Goal: Communication & Community: Answer question/provide support

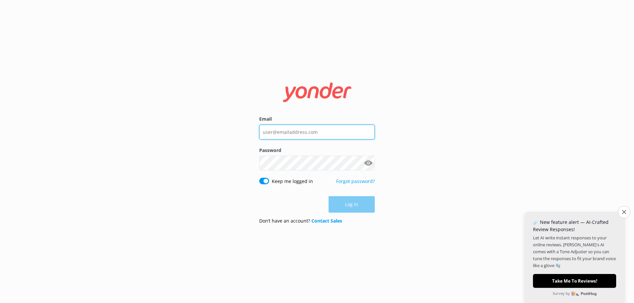
type input "[EMAIL_ADDRESS][DOMAIN_NAME]"
click at [355, 205] on div "Log in" at bounding box center [317, 204] width 116 height 17
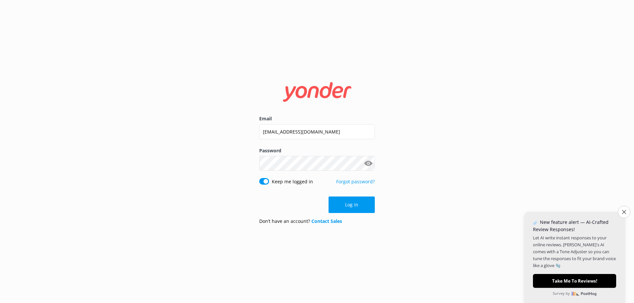
click at [355, 205] on button "Log in" at bounding box center [351, 205] width 46 height 17
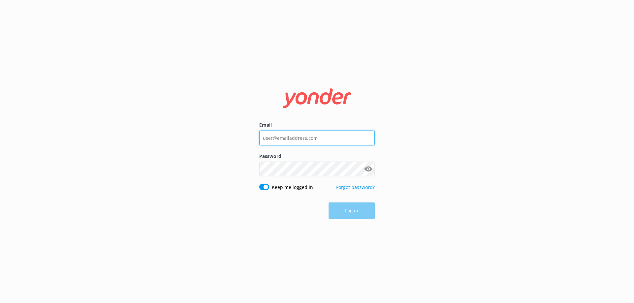
type input "[EMAIL_ADDRESS][DOMAIN_NAME]"
click at [345, 212] on div "Log in" at bounding box center [317, 211] width 116 height 17
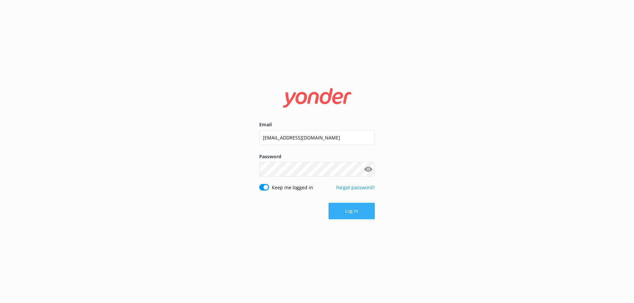
click at [350, 212] on button "Log in" at bounding box center [351, 211] width 46 height 17
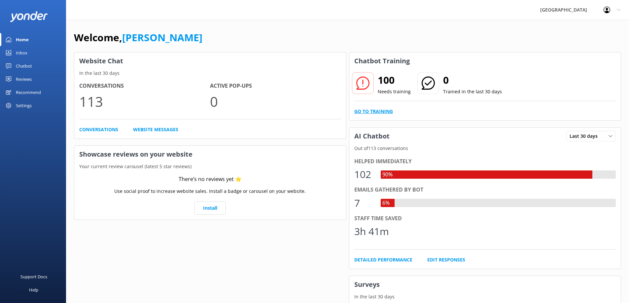
click at [373, 111] on link "Go to Training" at bounding box center [373, 111] width 39 height 7
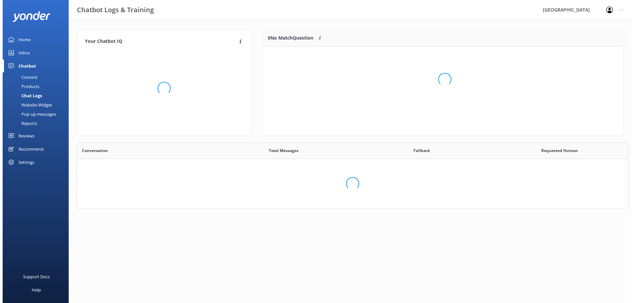
scroll to position [226, 541]
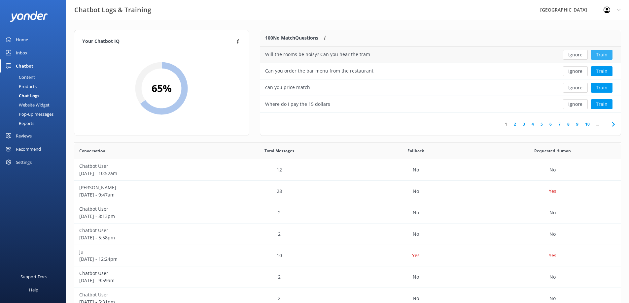
click at [603, 52] on button "Train" at bounding box center [601, 55] width 21 height 10
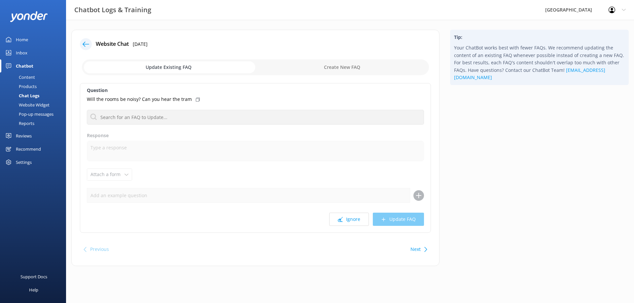
click at [304, 66] on input "checkbox" at bounding box center [255, 67] width 347 height 16
checkbox input "true"
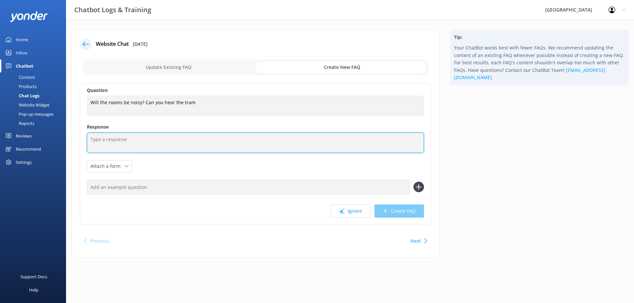
click at [104, 138] on textarea at bounding box center [255, 143] width 337 height 20
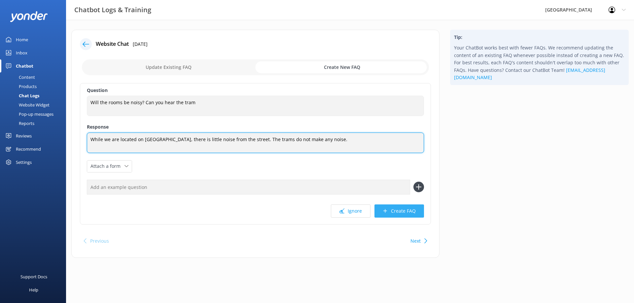
type textarea "While we are located on [GEOGRAPHIC_DATA], there is little noise from the stree…"
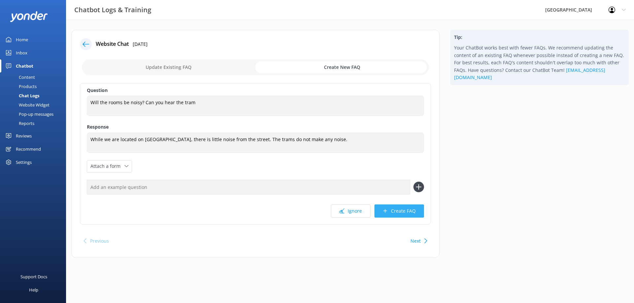
click at [405, 213] on button "Create FAQ" at bounding box center [399, 211] width 50 height 13
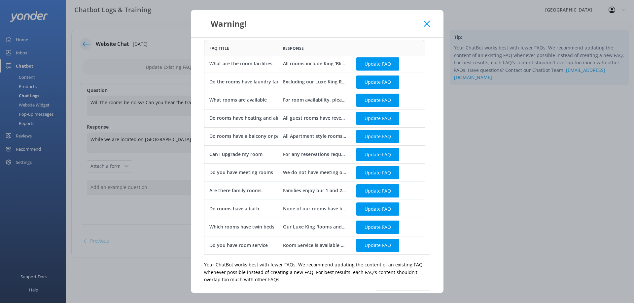
scroll to position [42, 0]
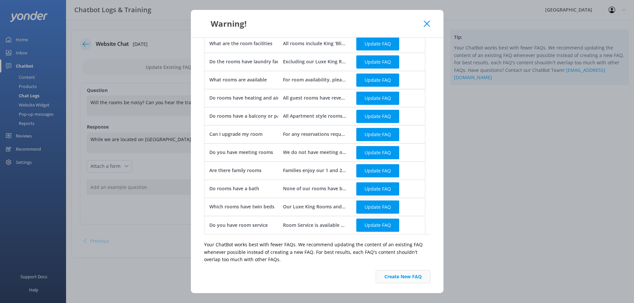
click at [399, 277] on button "Create New FAQ" at bounding box center [403, 276] width 54 height 13
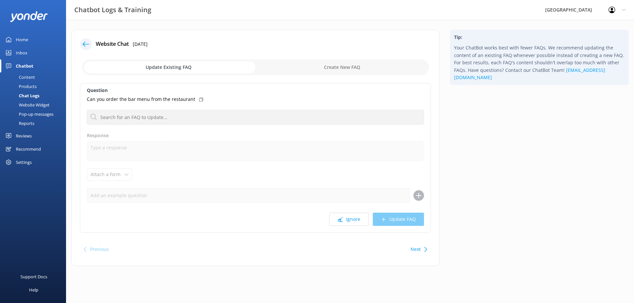
click at [333, 67] on input "checkbox" at bounding box center [255, 67] width 347 height 16
checkbox input "true"
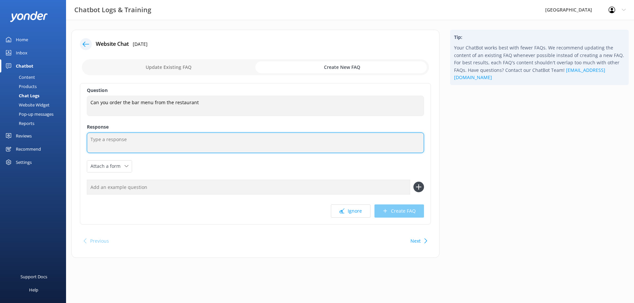
click at [115, 139] on textarea at bounding box center [255, 143] width 337 height 20
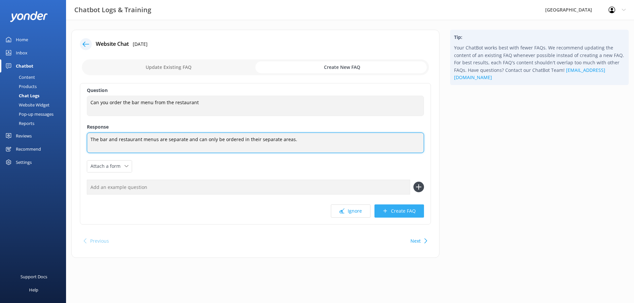
type textarea "The bar and restaurant menus are separate and can only be ordered in their sepa…"
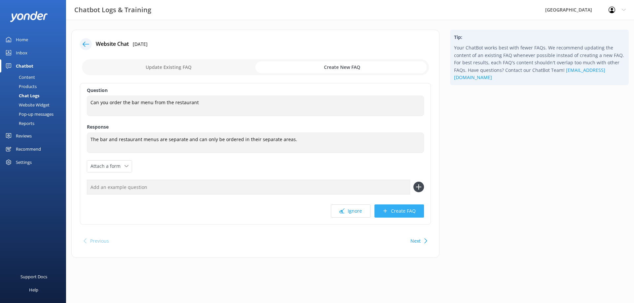
click at [400, 211] on button "Create FAQ" at bounding box center [399, 211] width 50 height 13
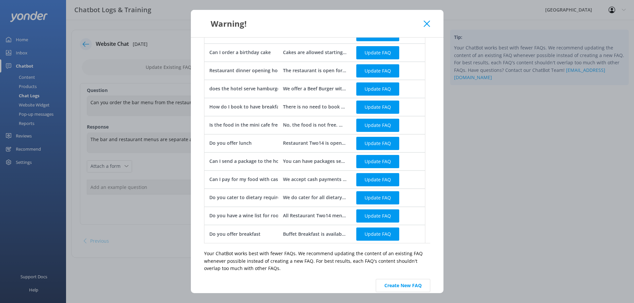
scroll to position [132, 0]
click at [404, 282] on button "Create New FAQ" at bounding box center [403, 285] width 54 height 13
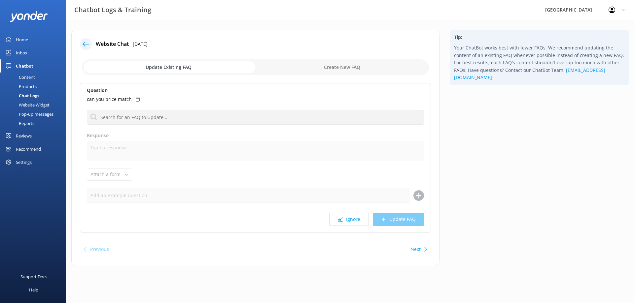
click at [320, 67] on input "checkbox" at bounding box center [255, 67] width 347 height 16
checkbox input "true"
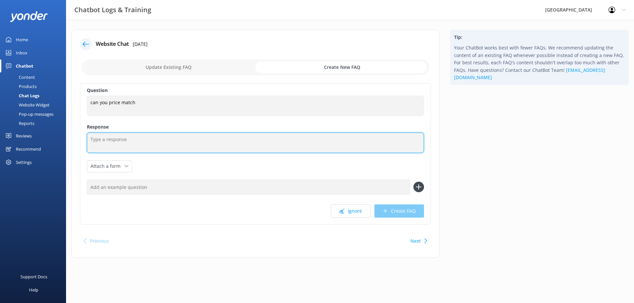
click at [104, 139] on textarea at bounding box center [255, 143] width 337 height 20
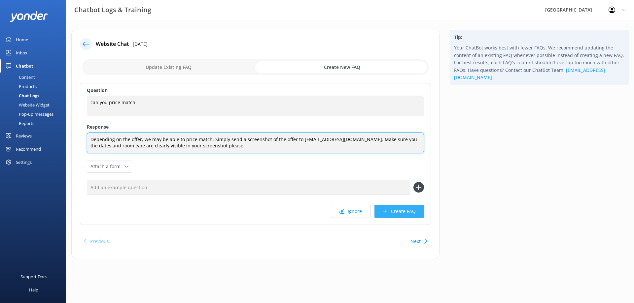
type textarea "Depending on the offer, we may be able to price match. Simply send a screenshot…"
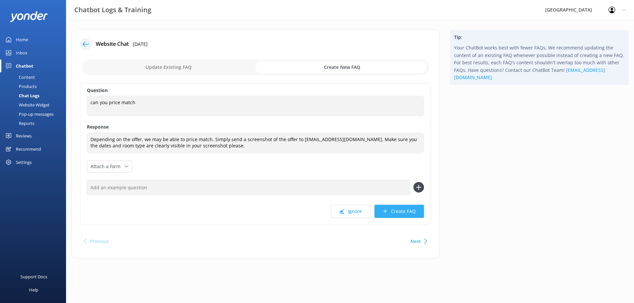
click at [403, 211] on button "Create FAQ" at bounding box center [399, 211] width 50 height 13
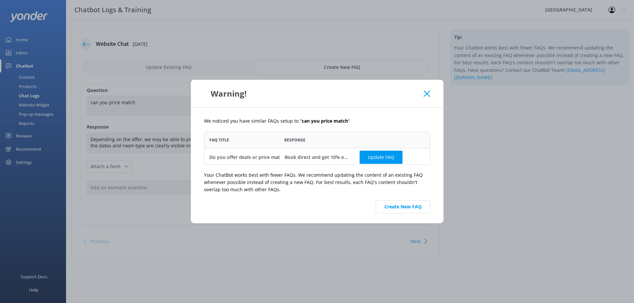
scroll to position [28, 221]
click at [406, 206] on button "Create New FAQ" at bounding box center [403, 206] width 54 height 13
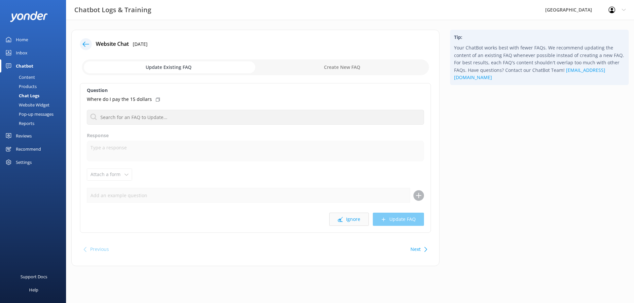
click at [353, 218] on button "Ignore" at bounding box center [349, 219] width 40 height 13
click at [349, 220] on button "Ignore" at bounding box center [349, 219] width 40 height 13
click at [338, 59] on div "Update Existing FAQ Create New FAQ" at bounding box center [255, 67] width 351 height 20
click at [337, 67] on input "checkbox" at bounding box center [255, 67] width 347 height 16
checkbox input "true"
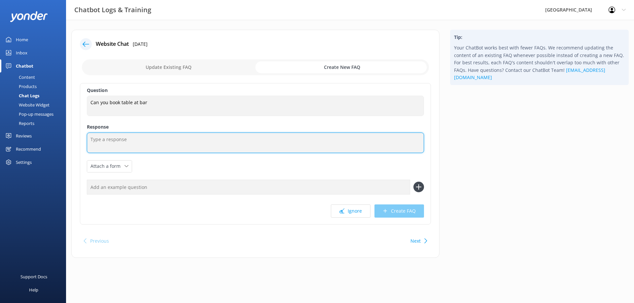
click at [111, 139] on textarea at bounding box center [255, 143] width 337 height 20
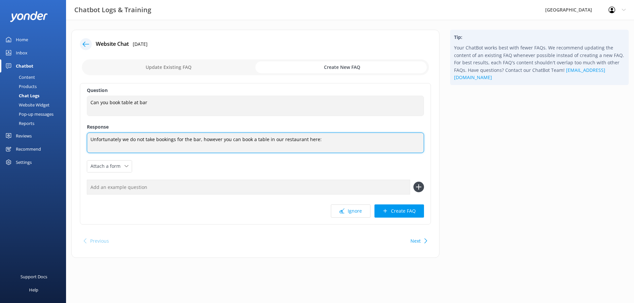
paste textarea "[URL][DOMAIN_NAME]"
type textarea "Unfortunately we do not take bookings for the bar, however you can book a table…"
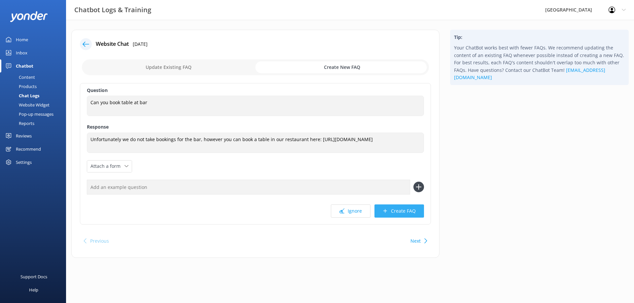
click at [400, 211] on button "Create FAQ" at bounding box center [399, 211] width 50 height 13
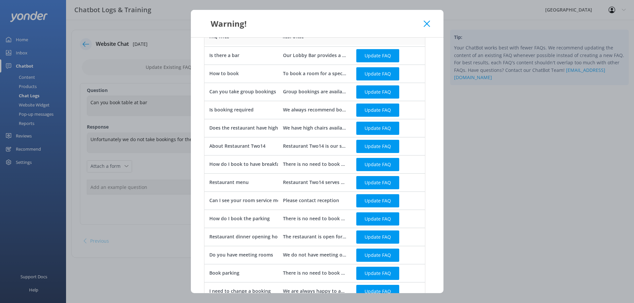
scroll to position [190, 0]
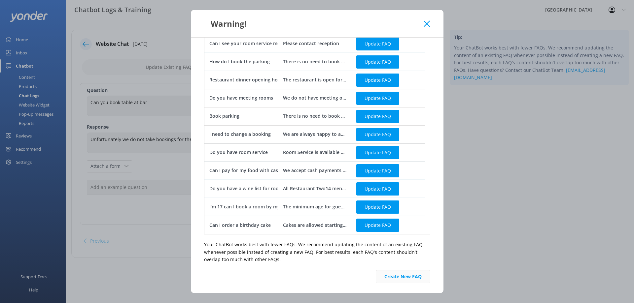
click at [401, 280] on button "Create New FAQ" at bounding box center [403, 276] width 54 height 13
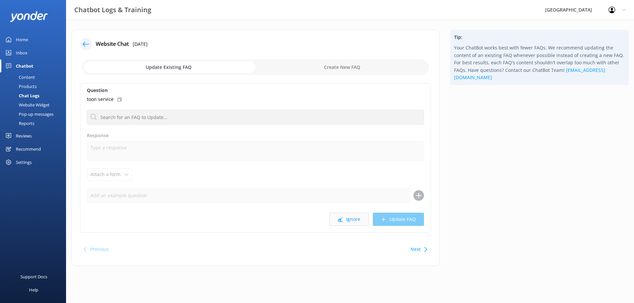
click at [354, 221] on button "Ignore" at bounding box center [349, 219] width 40 height 13
click at [325, 69] on input "checkbox" at bounding box center [255, 67] width 347 height 16
checkbox input "true"
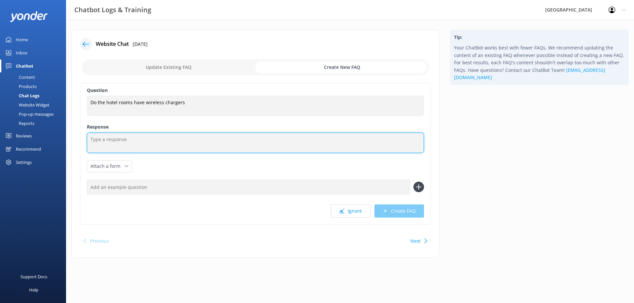
click at [128, 137] on textarea at bounding box center [255, 143] width 337 height 20
type textarea "P"
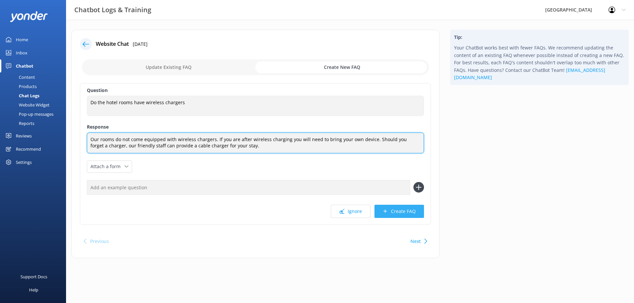
type textarea "Our rooms do not come equipped with wireless chargers. If you are after wireles…"
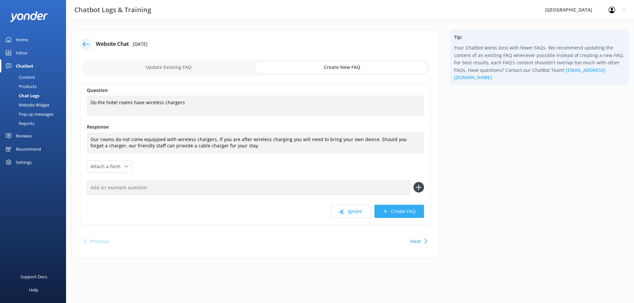
click at [397, 210] on button "Create FAQ" at bounding box center [399, 211] width 50 height 13
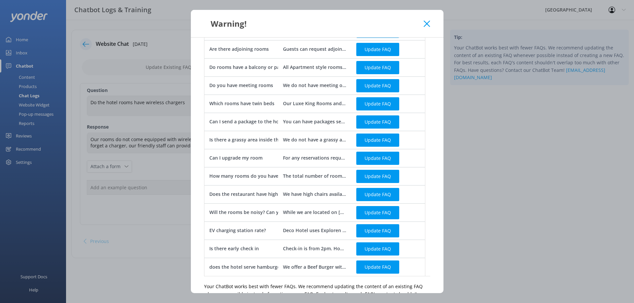
scroll to position [256, 0]
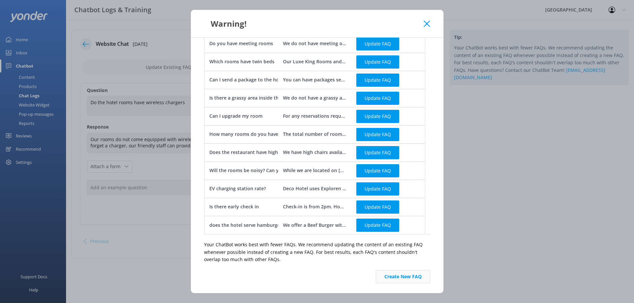
click at [405, 277] on button "Create New FAQ" at bounding box center [403, 276] width 54 height 13
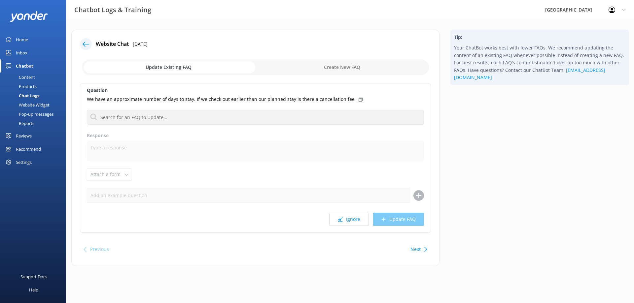
click at [321, 66] on input "checkbox" at bounding box center [255, 67] width 347 height 16
checkbox input "true"
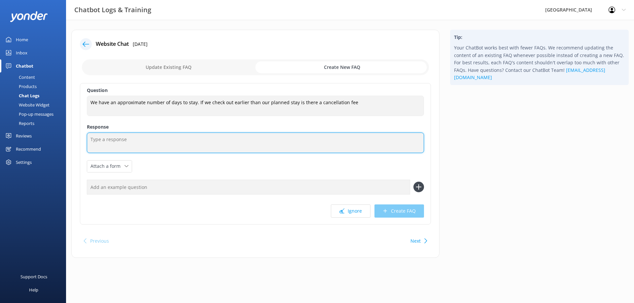
click at [129, 138] on textarea at bounding box center [255, 143] width 337 height 20
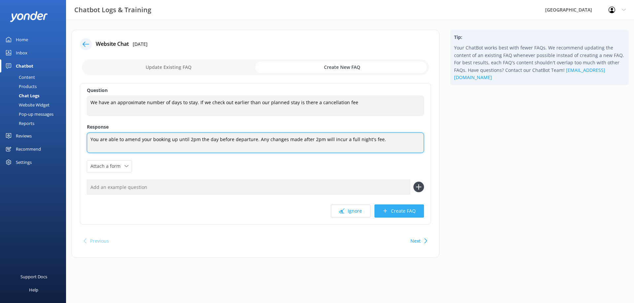
type textarea "You are able to amend your booking up until 2pm the day before departure. Any c…"
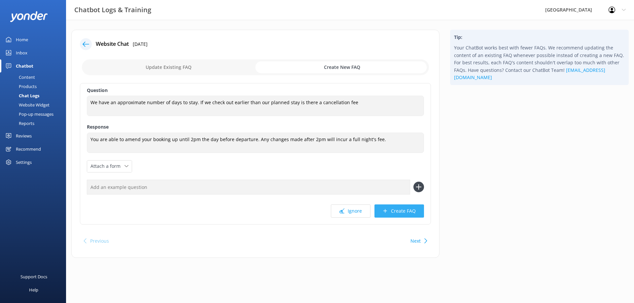
click at [395, 213] on button "Create FAQ" at bounding box center [399, 211] width 50 height 13
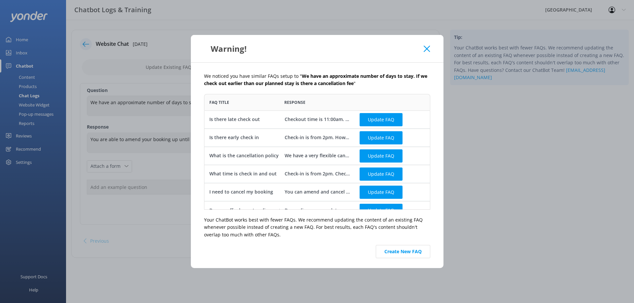
scroll to position [10, 0]
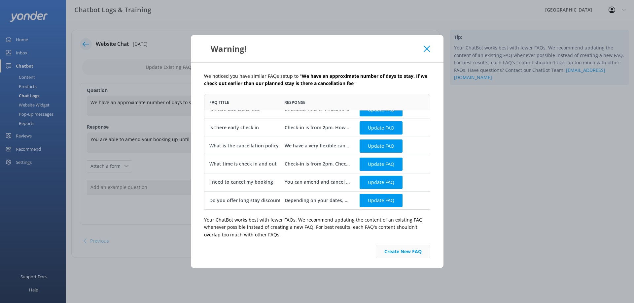
click at [398, 251] on button "Create New FAQ" at bounding box center [403, 251] width 54 height 13
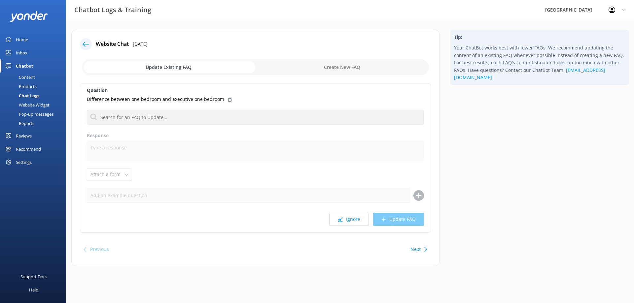
click at [346, 66] on input "checkbox" at bounding box center [255, 67] width 347 height 16
checkbox input "true"
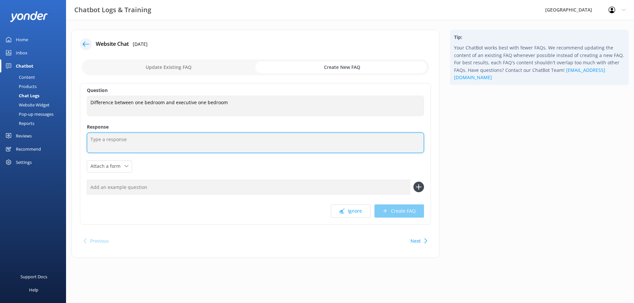
click at [112, 136] on textarea at bounding box center [255, 143] width 337 height 20
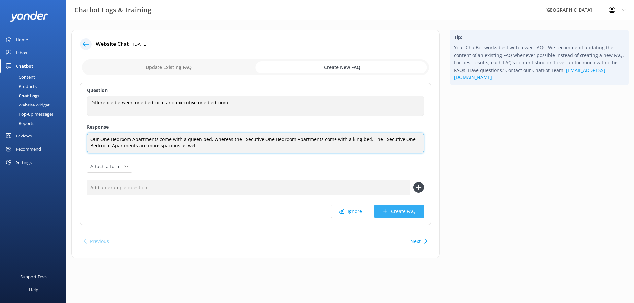
type textarea "Our One Bedroom Apartments come with a queen bed, whereas the Executive One Bed…"
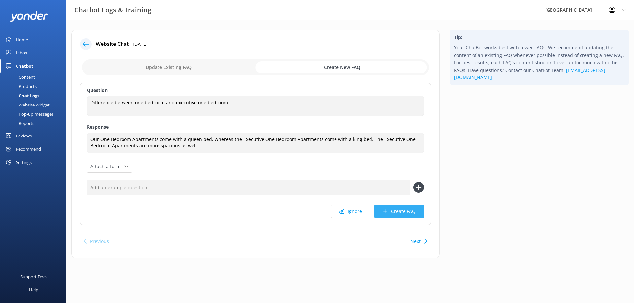
click at [401, 208] on button "Create FAQ" at bounding box center [399, 211] width 50 height 13
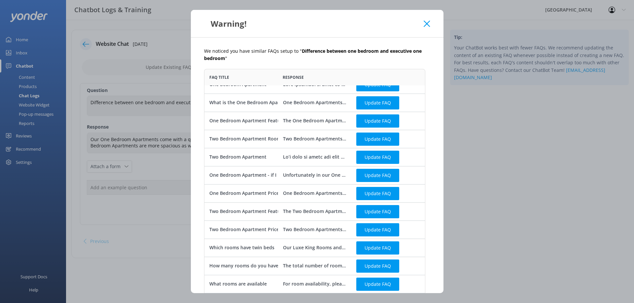
scroll to position [131, 0]
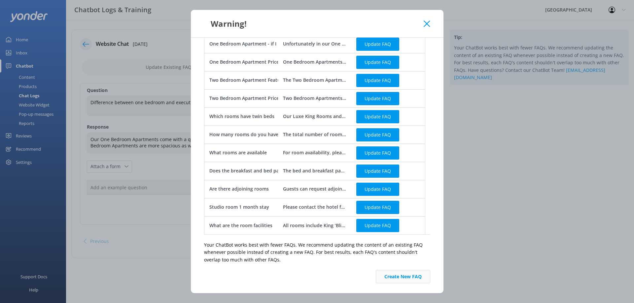
click at [402, 274] on button "Create New FAQ" at bounding box center [403, 276] width 54 height 13
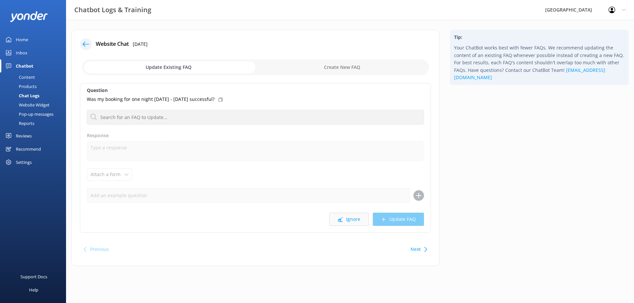
click at [351, 219] on button "Ignore" at bounding box center [349, 219] width 40 height 13
click at [353, 219] on button "Ignore" at bounding box center [349, 219] width 40 height 13
click at [354, 221] on button "Ignore" at bounding box center [349, 219] width 40 height 13
click at [225, 99] on div "Does the accessibility room accommodation have a balcony?" at bounding box center [255, 99] width 337 height 7
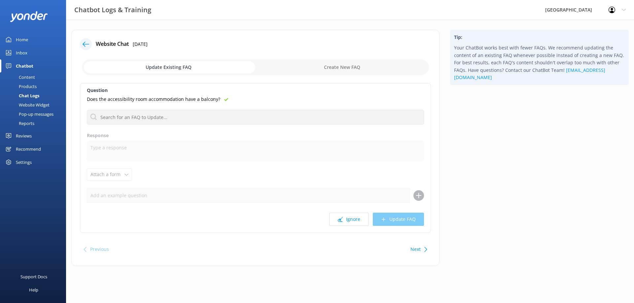
click at [224, 99] on icon at bounding box center [226, 100] width 4 height 4
click at [328, 64] on input "checkbox" at bounding box center [255, 67] width 347 height 16
checkbox input "true"
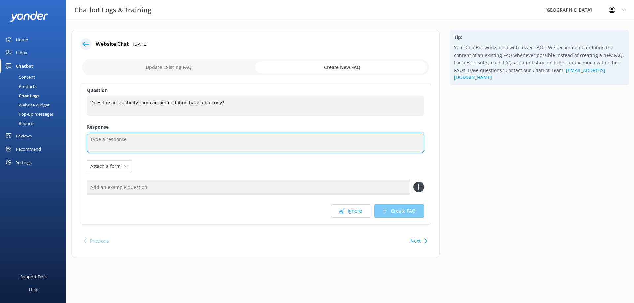
click at [135, 136] on textarea at bounding box center [255, 143] width 337 height 20
type textarea "Yes."
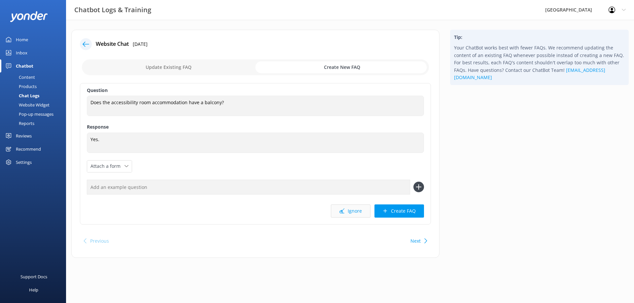
click at [356, 211] on button "Ignore" at bounding box center [351, 211] width 40 height 13
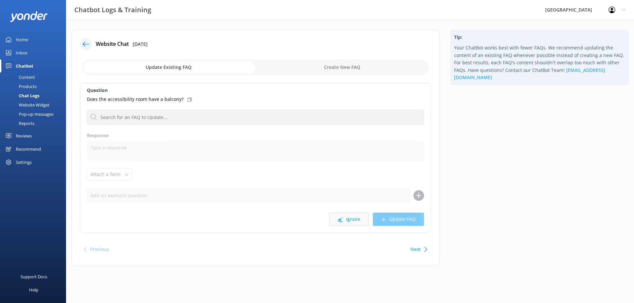
click at [349, 219] on button "Ignore" at bounding box center [349, 219] width 40 height 13
click at [345, 67] on input "checkbox" at bounding box center [255, 67] width 347 height 16
checkbox input "true"
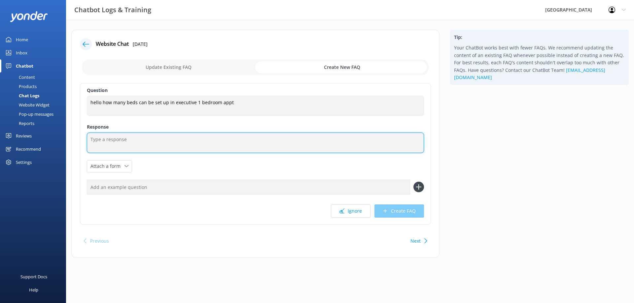
click at [119, 138] on textarea at bounding box center [255, 143] width 337 height 20
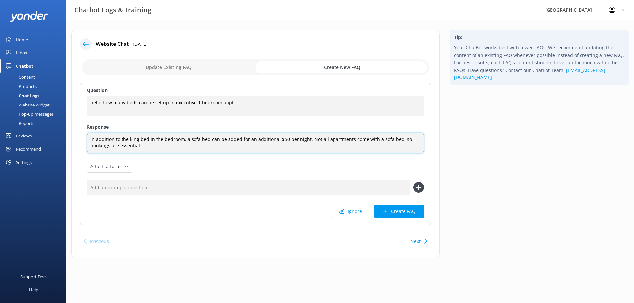
click at [89, 145] on textarea "In addition to the king bed in the bedroom, a sofa bed can be added for an addi…" at bounding box center [255, 143] width 337 height 21
type textarea "In addition to the king bed in the bedroom, a sofa bed can be added for an addi…"
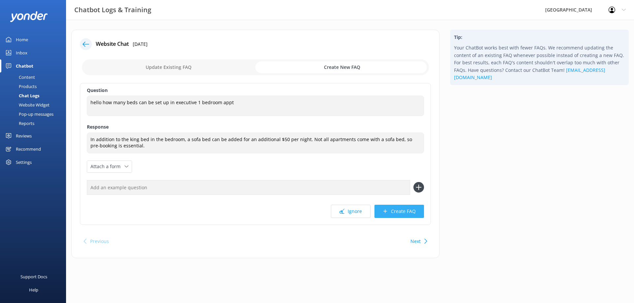
click at [393, 209] on button "Create FAQ" at bounding box center [399, 211] width 50 height 13
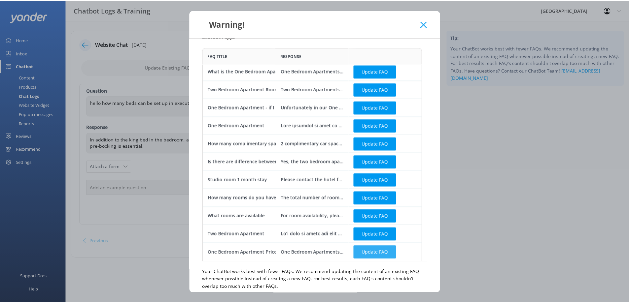
scroll to position [49, 0]
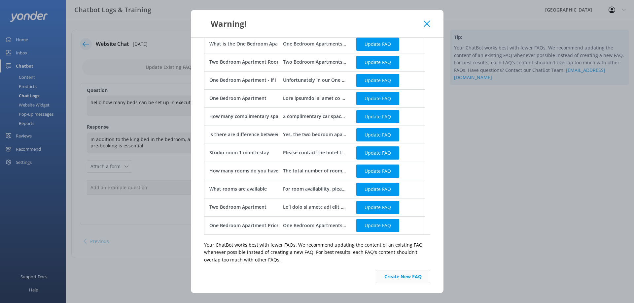
click at [395, 278] on button "Create New FAQ" at bounding box center [403, 276] width 54 height 13
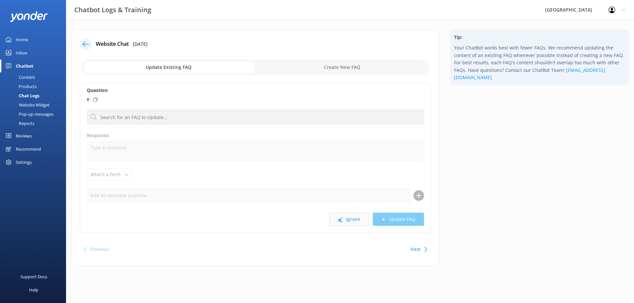
click at [354, 222] on button "Ignore" at bounding box center [349, 219] width 40 height 13
click at [348, 218] on button "Ignore" at bounding box center [349, 219] width 40 height 13
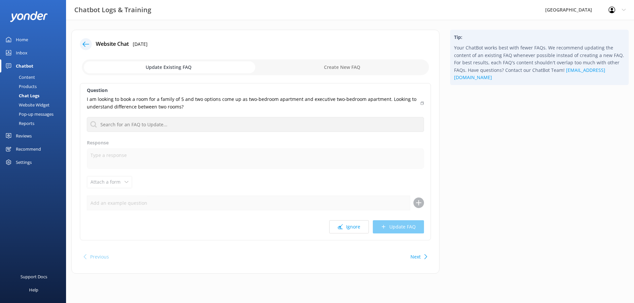
click at [348, 218] on div "Question I am looking to book a room for a family of 5 and two options come up …" at bounding box center [255, 161] width 351 height 157
click at [347, 223] on button "Ignore" at bounding box center [349, 227] width 40 height 13
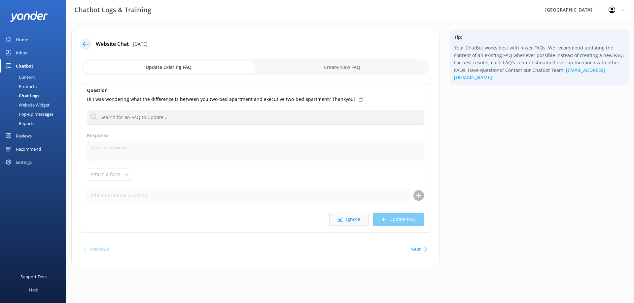
click at [348, 222] on button "Ignore" at bounding box center [349, 219] width 40 height 13
click at [349, 221] on button "Ignore" at bounding box center [349, 219] width 40 height 13
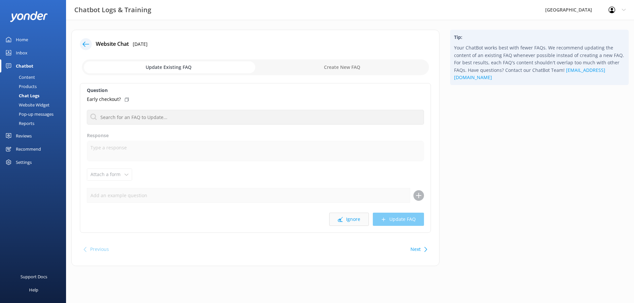
click at [351, 220] on button "Ignore" at bounding box center [349, 219] width 40 height 13
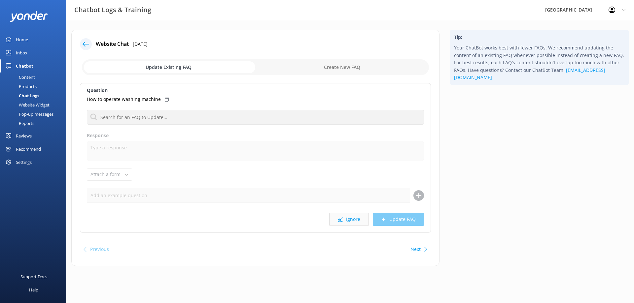
click at [351, 220] on button "Ignore" at bounding box center [349, 219] width 40 height 13
click at [350, 220] on button "Ignore" at bounding box center [349, 219] width 40 height 13
click at [350, 219] on button "Ignore" at bounding box center [349, 219] width 40 height 13
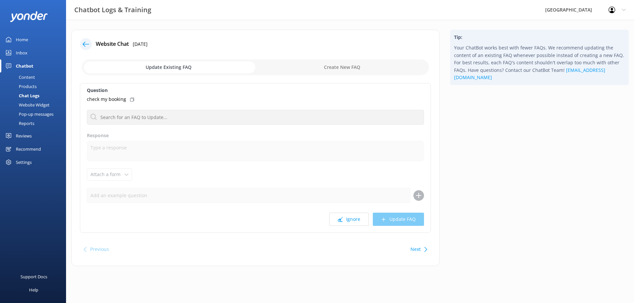
click at [350, 219] on button "Ignore" at bounding box center [349, 219] width 40 height 13
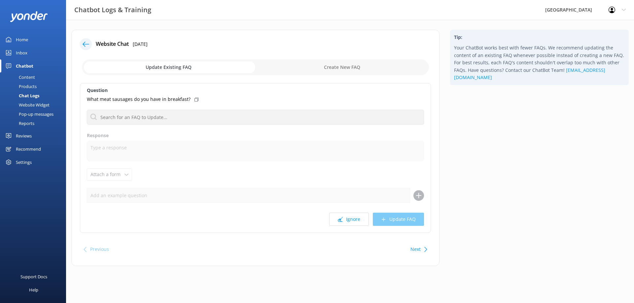
click at [350, 219] on button "Ignore" at bounding box center [349, 219] width 40 height 13
click at [349, 219] on button "Ignore" at bounding box center [349, 219] width 40 height 13
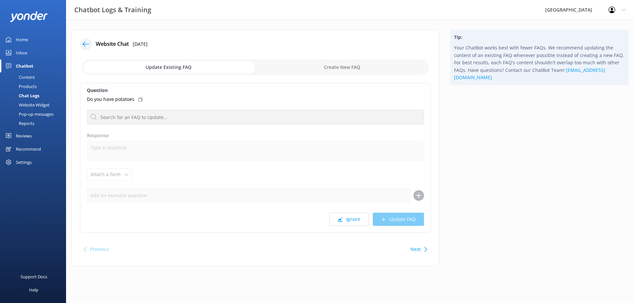
click at [349, 219] on button "Ignore" at bounding box center [349, 219] width 40 height 13
click at [349, 222] on button "Ignore" at bounding box center [349, 219] width 40 height 13
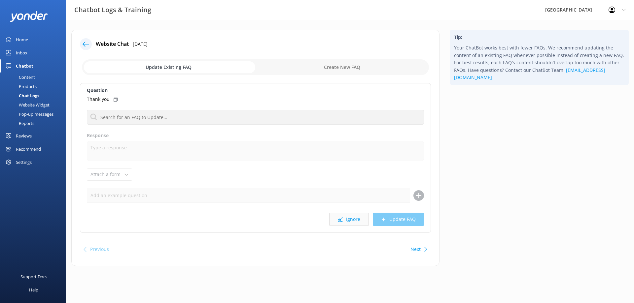
click at [349, 222] on button "Ignore" at bounding box center [349, 219] width 40 height 13
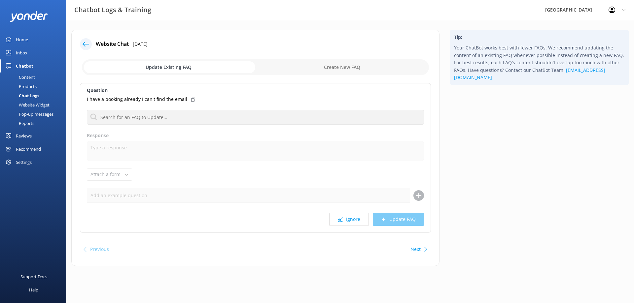
click at [349, 222] on button "Ignore" at bounding box center [349, 219] width 40 height 13
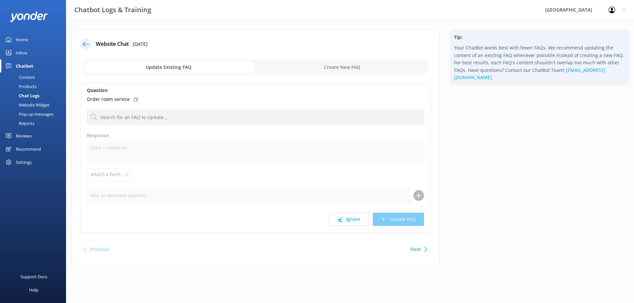
click at [349, 222] on button "Ignore" at bounding box center [349, 219] width 40 height 13
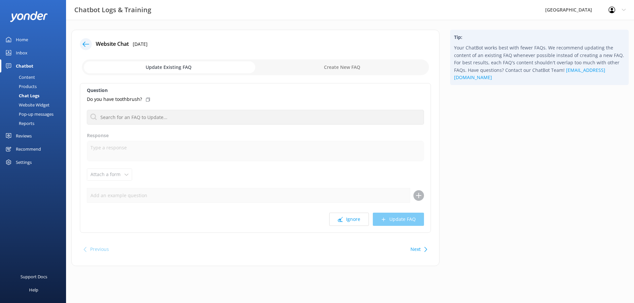
click at [349, 222] on button "Ignore" at bounding box center [349, 219] width 40 height 13
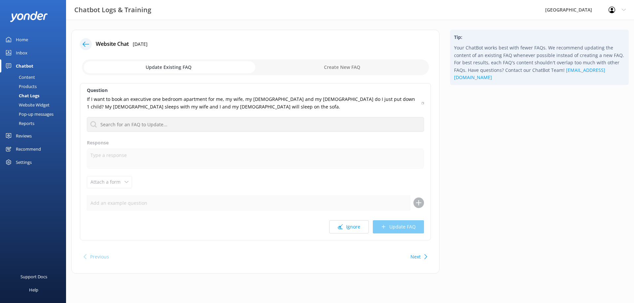
click at [349, 222] on button "Ignore" at bounding box center [349, 227] width 40 height 13
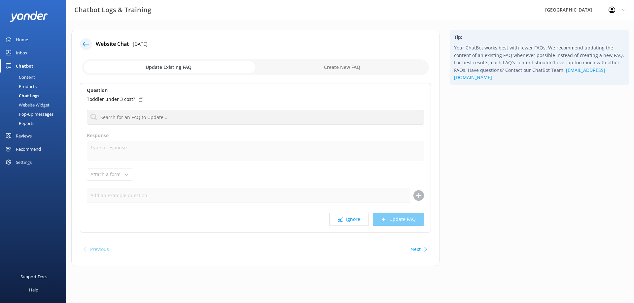
click at [349, 222] on button "Ignore" at bounding box center [349, 219] width 40 height 13
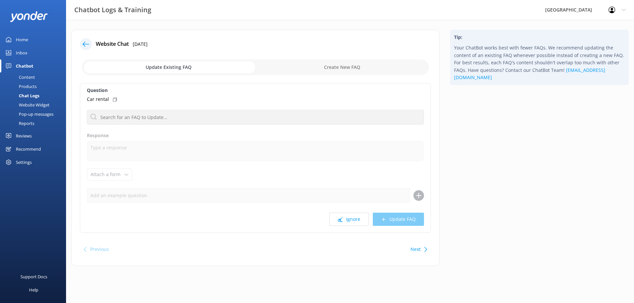
click at [349, 222] on button "Ignore" at bounding box center [349, 219] width 40 height 13
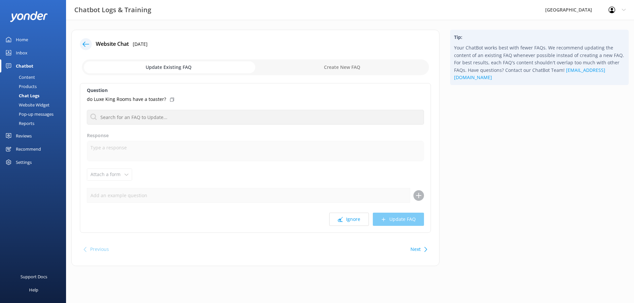
click at [349, 222] on button "Ignore" at bounding box center [349, 219] width 40 height 13
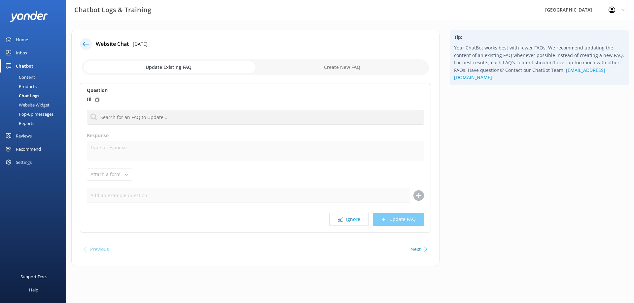
click at [349, 222] on button "Ignore" at bounding box center [349, 219] width 40 height 13
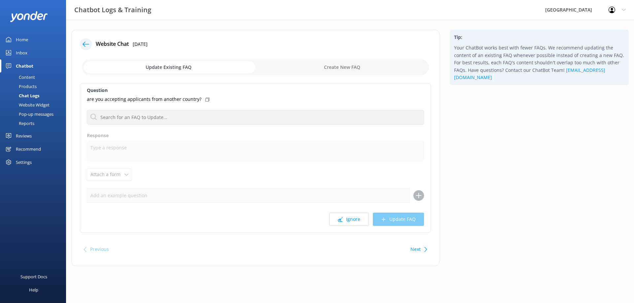
click at [349, 222] on button "Ignore" at bounding box center [349, 219] width 40 height 13
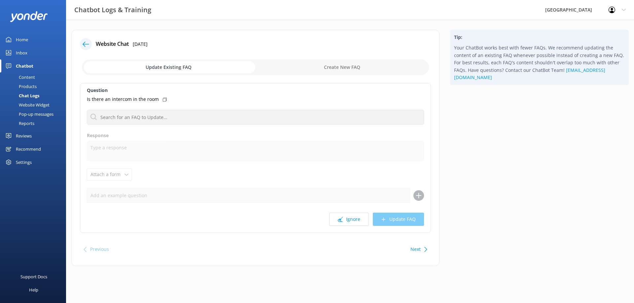
click at [349, 222] on button "Ignore" at bounding box center [349, 219] width 40 height 13
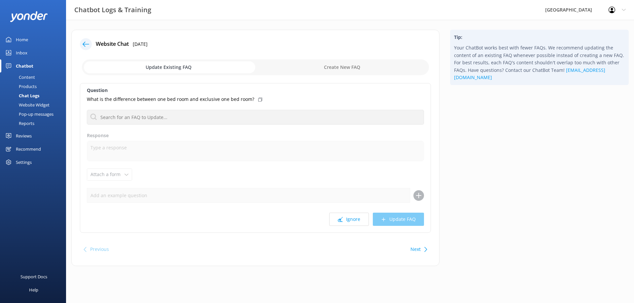
click at [349, 222] on button "Ignore" at bounding box center [349, 219] width 40 height 13
